Goal: Navigation & Orientation: Find specific page/section

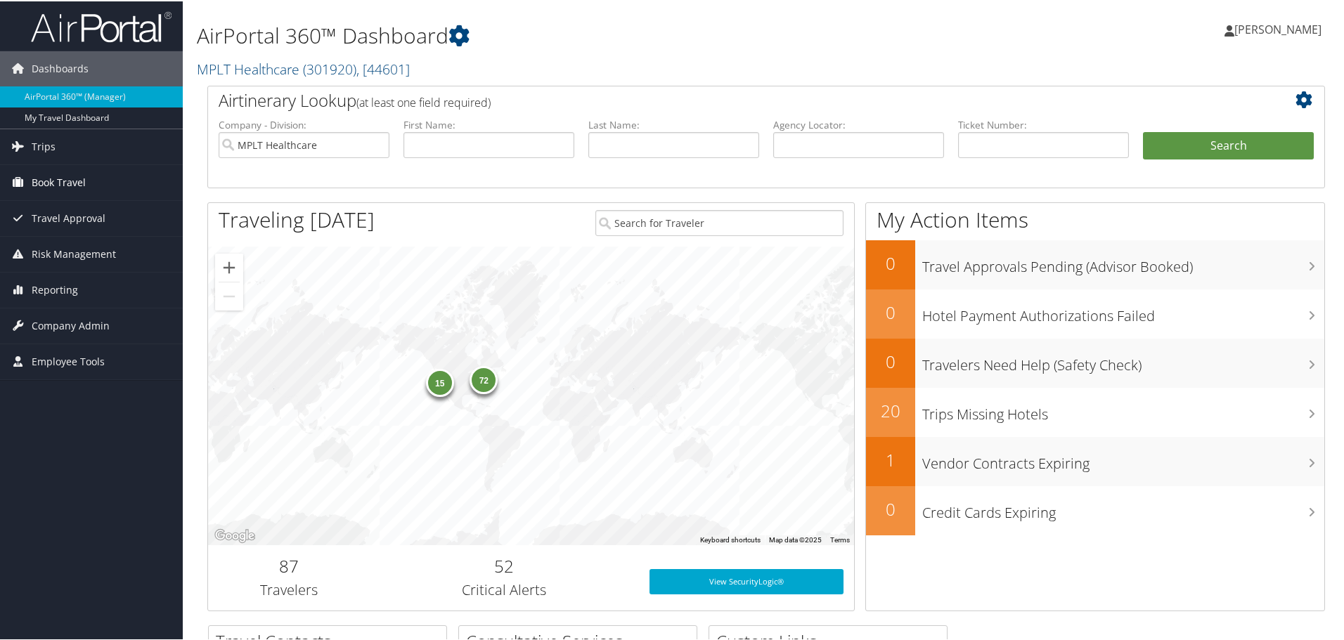
click at [105, 176] on link "Book Travel" at bounding box center [91, 181] width 183 height 35
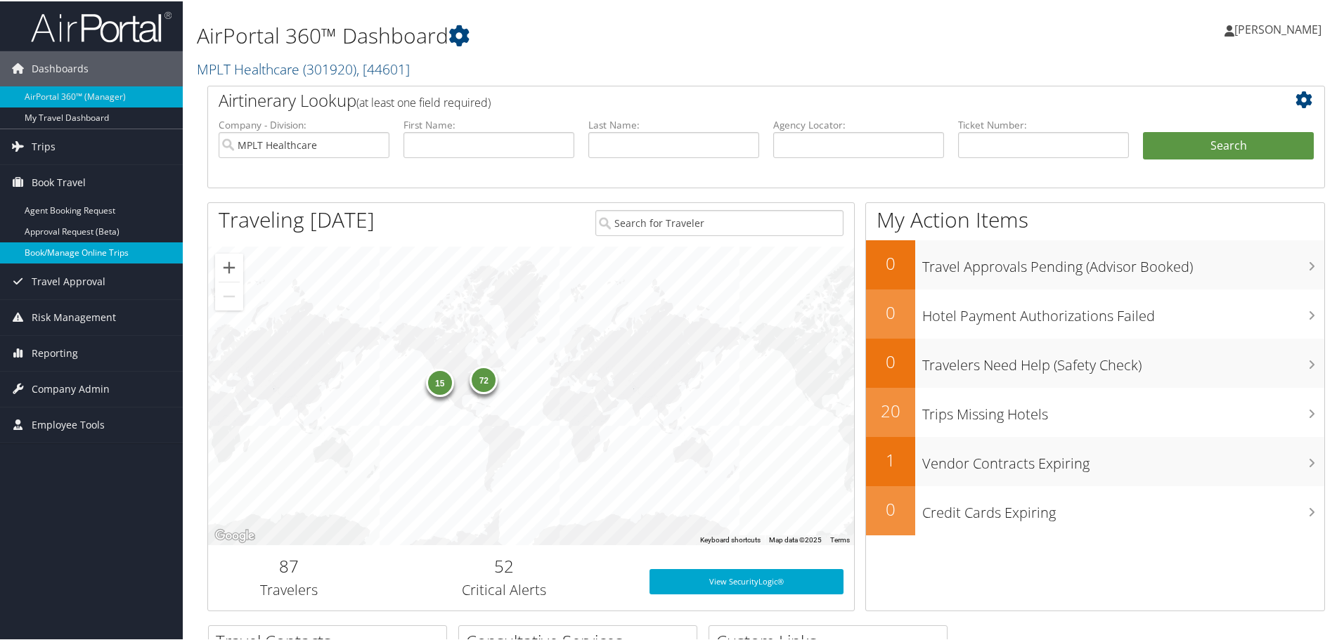
click at [98, 245] on link "Book/Manage Online Trips" at bounding box center [91, 251] width 183 height 21
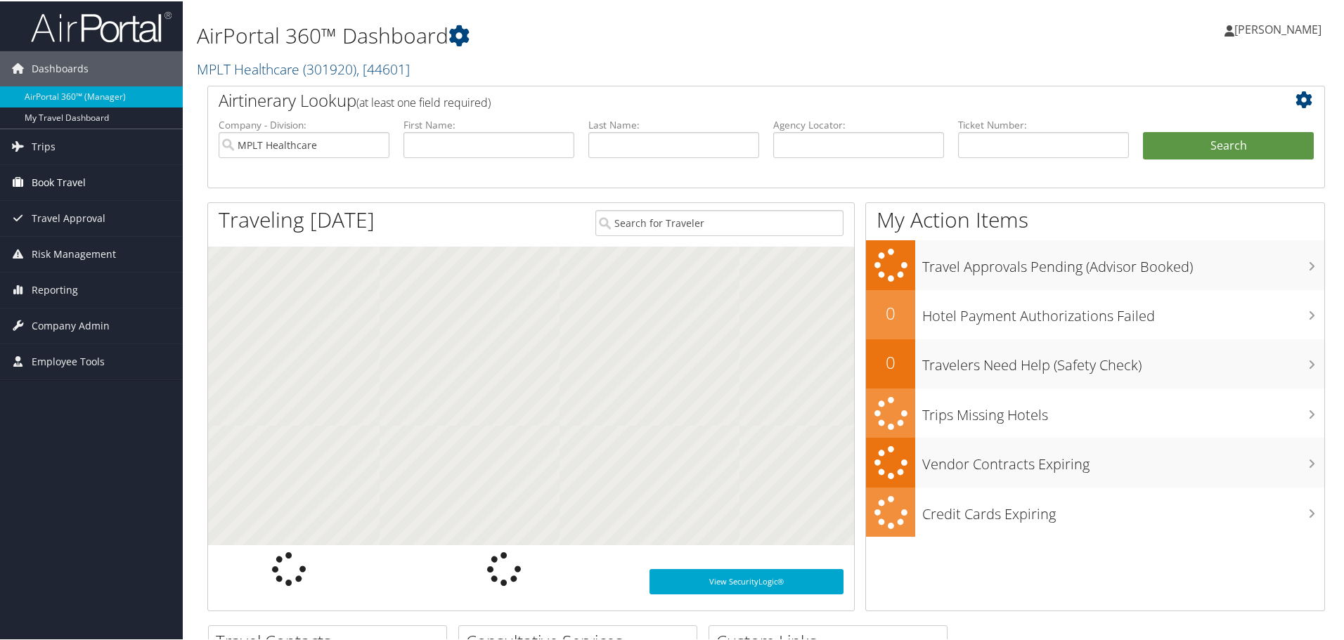
click at [59, 176] on span "Book Travel" at bounding box center [59, 181] width 54 height 35
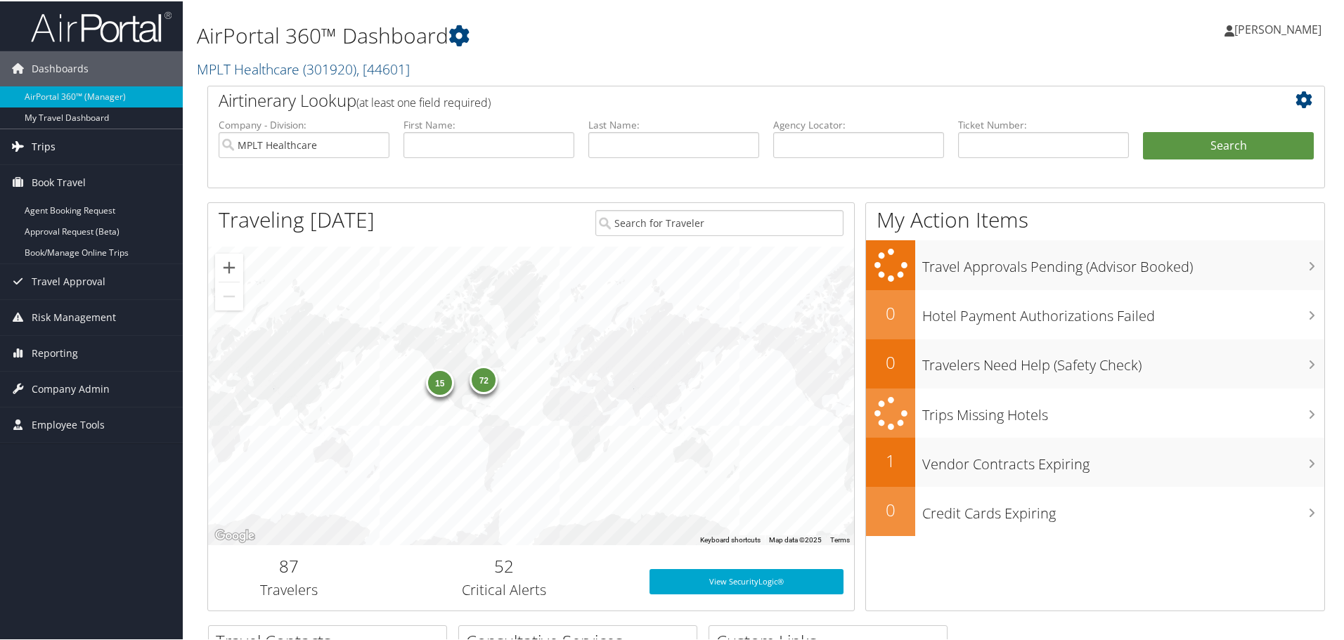
click at [71, 141] on link "Trips" at bounding box center [91, 145] width 183 height 35
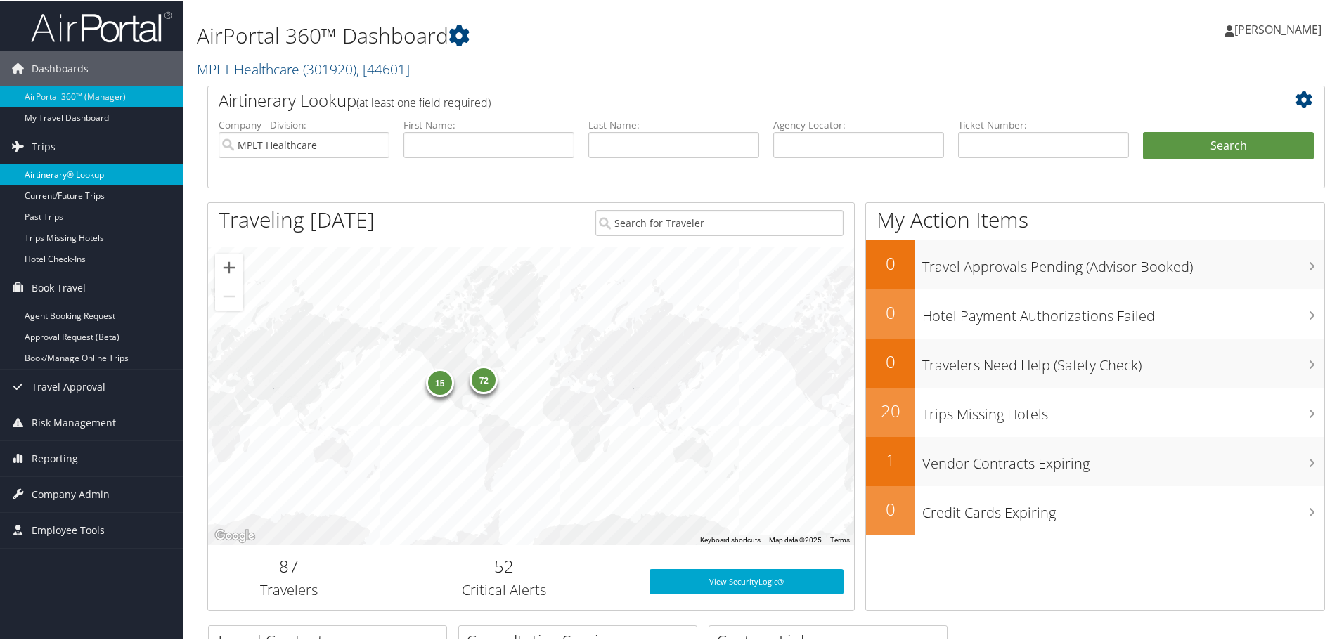
click at [81, 175] on link "Airtinerary® Lookup" at bounding box center [91, 173] width 183 height 21
